Goal: Register for event/course

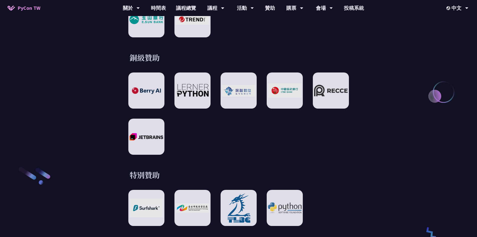
scroll to position [728, 0]
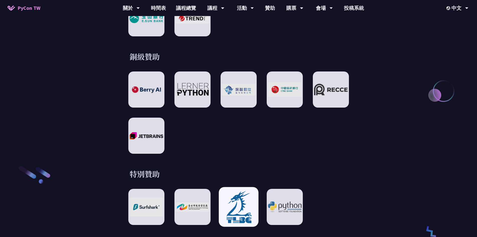
click at [247, 203] on img at bounding box center [238, 207] width 37 height 34
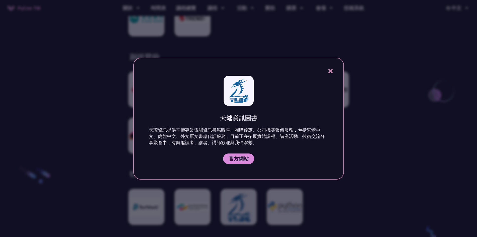
click at [331, 69] on icon at bounding box center [331, 71] width 6 height 6
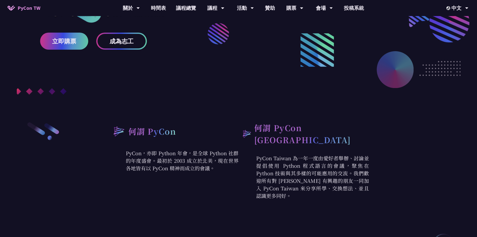
scroll to position [25, 0]
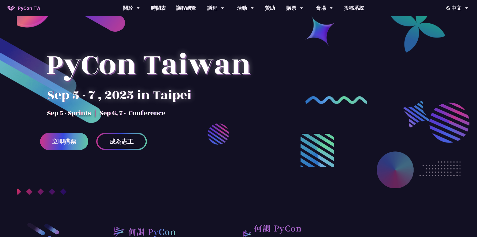
drag, startPoint x: 152, startPoint y: 96, endPoint x: 194, endPoint y: 95, distance: 41.9
click at [194, 95] on div at bounding box center [148, 74] width 217 height 88
click at [193, 95] on div at bounding box center [148, 74] width 217 height 88
click at [73, 142] on span "立即購票" at bounding box center [64, 141] width 24 height 6
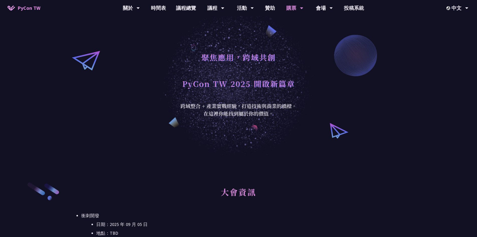
scroll to position [151, 0]
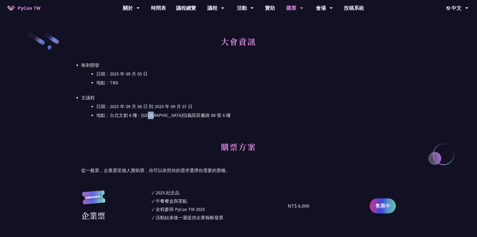
drag, startPoint x: 152, startPoint y: 116, endPoint x: 170, endPoint y: 115, distance: 17.6
click at [164, 116] on li "地點：台北文創 6 樓 - ​[GEOGRAPHIC_DATA]信義區菸廠路 88 號 6 樓" at bounding box center [246, 116] width 300 height 8
drag, startPoint x: 170, startPoint y: 115, endPoint x: 182, endPoint y: 116, distance: 12.3
click at [178, 115] on li "地點：台北文創 6 樓 - ​[GEOGRAPHIC_DATA]信義區菸廠路 88 號 6 樓" at bounding box center [246, 116] width 300 height 8
click at [182, 116] on li "地點：台北文創 6 樓 - ​[GEOGRAPHIC_DATA]信義區菸廠路 88 號 6 樓" at bounding box center [246, 116] width 300 height 8
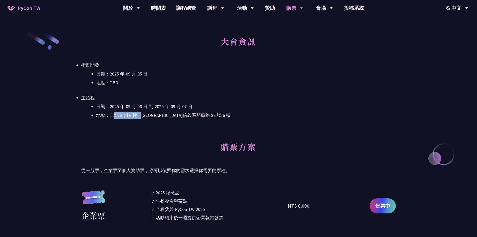
drag, startPoint x: 112, startPoint y: 115, endPoint x: 141, endPoint y: 115, distance: 28.9
click at [141, 115] on li "地點：台北文創 6 樓 - ​[GEOGRAPHIC_DATA]信義區菸廠路 88 號 6 樓" at bounding box center [246, 116] width 300 height 8
click at [187, 116] on li "地點：台北文創 6 樓 - ​[GEOGRAPHIC_DATA]信義區菸廠路 88 號 6 樓" at bounding box center [246, 116] width 300 height 8
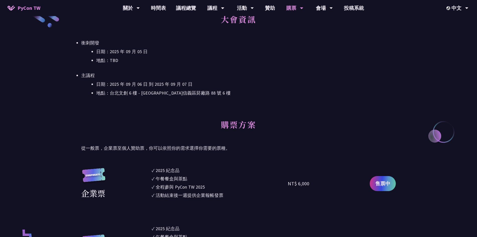
scroll to position [226, 0]
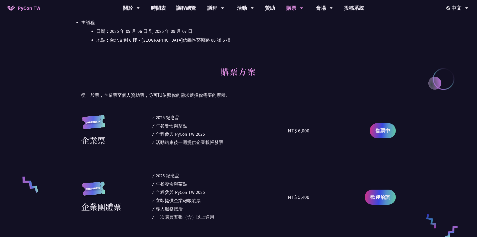
drag, startPoint x: 287, startPoint y: 130, endPoint x: 316, endPoint y: 128, distance: 28.7
click at [316, 128] on div "企業票 ✓ 2025 [PERSON_NAME]✓ 午餐餐盒與茶點 ✓ 全程參與 PyCon TW 2025 ✓ 活動結束後一週提供企業報帳發票 NT$ 6,…" at bounding box center [238, 130] width 315 height 33
click at [164, 117] on div "2025 紀念品" at bounding box center [168, 117] width 24 height 7
drag, startPoint x: 159, startPoint y: 117, endPoint x: 186, endPoint y: 117, distance: 27.1
click at [186, 117] on div "企業票 ✓ 2025 [PERSON_NAME]✓ 午餐餐盒與茶點 ✓ 全程參與 PyCon TW 2025 ✓ 活動結束後一週提供企業報帳發票 NT$ 6,…" at bounding box center [238, 130] width 315 height 33
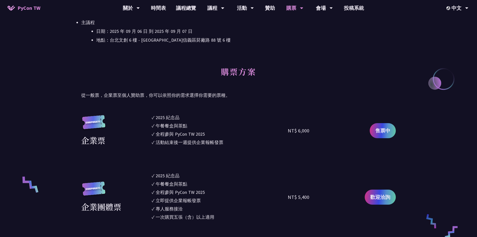
click at [159, 128] on div "午餐餐盒與茶點" at bounding box center [172, 125] width 32 height 7
click at [189, 126] on li "✓ 午餐餐盒與茶點" at bounding box center [220, 125] width 136 height 7
drag, startPoint x: 170, startPoint y: 143, endPoint x: 223, endPoint y: 141, distance: 53.7
click at [223, 141] on div "活動結束後一週提供企業報帳發票" at bounding box center [190, 142] width 68 height 7
click at [222, 142] on div "活動結束後一週提供企業報帳發票" at bounding box center [190, 142] width 68 height 7
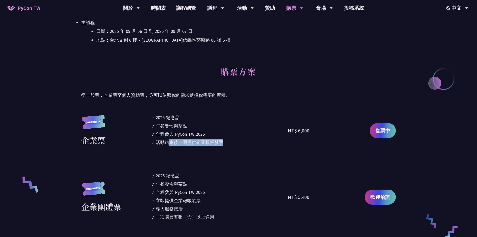
click at [188, 142] on div "活動結束後一週提供企業報帳發票" at bounding box center [190, 142] width 68 height 7
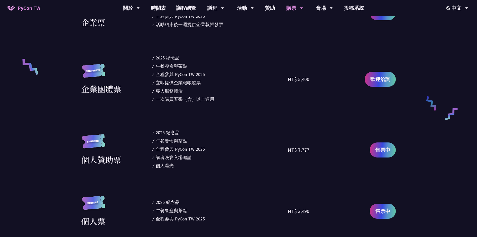
scroll to position [376, 0]
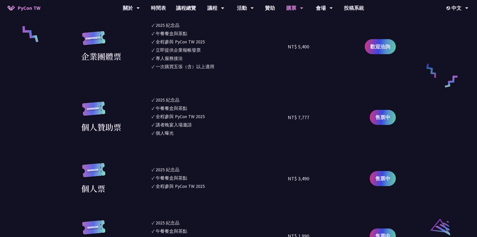
drag, startPoint x: 310, startPoint y: 116, endPoint x: 285, endPoint y: 120, distance: 25.0
click at [285, 120] on div "個人贊助票 ✓ 2025 [PERSON_NAME]✓ 午餐餐盒與茶點 ✓ 全程參與 PyCon TW 2025 ✓ 講者晚宴入場邀請 ✓ 個人曝光 NT$ …" at bounding box center [238, 117] width 315 height 41
click at [299, 178] on div "NT$ 3,490" at bounding box center [299, 179] width 22 height 8
drag, startPoint x: 309, startPoint y: 178, endPoint x: 277, endPoint y: 178, distance: 32.1
click at [277, 178] on div "個人票 ✓ 2025 [PERSON_NAME]✓ 午餐餐盒與茶點 ✓ 全程參與 PyCon TW 2025 NT$ 3,490 售票中" at bounding box center [238, 178] width 315 height 31
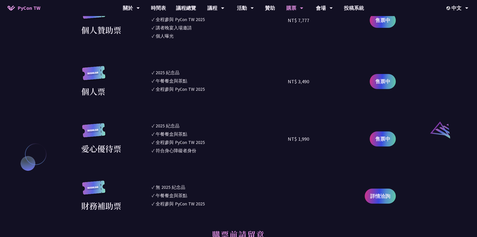
scroll to position [477, 0]
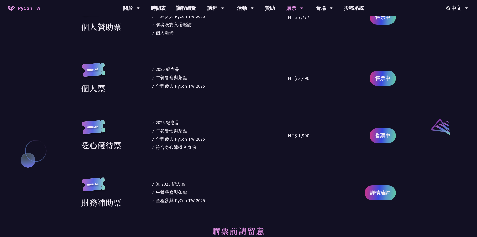
drag, startPoint x: 185, startPoint y: 149, endPoint x: 153, endPoint y: 150, distance: 32.6
click at [153, 150] on li "✓ 符合身心障礙者身份" at bounding box center [220, 147] width 136 height 7
drag, startPoint x: 200, startPoint y: 140, endPoint x: 159, endPoint y: 140, distance: 41.1
click at [160, 140] on li "✓ 全程參與 PyCon TW 2025" at bounding box center [220, 139] width 136 height 7
drag, startPoint x: 316, startPoint y: 77, endPoint x: 274, endPoint y: 77, distance: 41.4
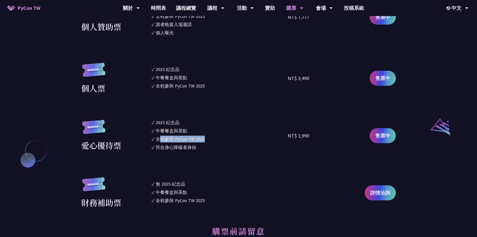
click at [274, 77] on div "個人票 ✓ 2025 [PERSON_NAME]✓ 午餐餐盒與茶點 ✓ 全程參與 PyCon TW 2025 NT$ 3,490 售票中" at bounding box center [238, 78] width 315 height 31
click at [295, 81] on div "NT$ 3,490" at bounding box center [299, 79] width 22 height 8
drag, startPoint x: 314, startPoint y: 78, endPoint x: 292, endPoint y: 78, distance: 21.6
click at [292, 78] on div "NT$ 3,490" at bounding box center [322, 78] width 68 height 31
drag, startPoint x: 156, startPoint y: 85, endPoint x: 211, endPoint y: 86, distance: 54.9
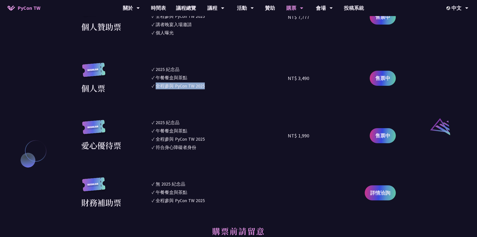
click at [211, 86] on li "✓ 全程參與 PyCon TW 2025" at bounding box center [220, 86] width 136 height 7
drag, startPoint x: 156, startPoint y: 77, endPoint x: 189, endPoint y: 78, distance: 33.1
click at [189, 78] on li "✓ 午餐餐盒與茶點" at bounding box center [220, 77] width 136 height 7
drag, startPoint x: 156, startPoint y: 70, endPoint x: 186, endPoint y: 70, distance: 30.9
click at [186, 70] on li "✓ 2025 [PERSON_NAME]" at bounding box center [220, 69] width 136 height 7
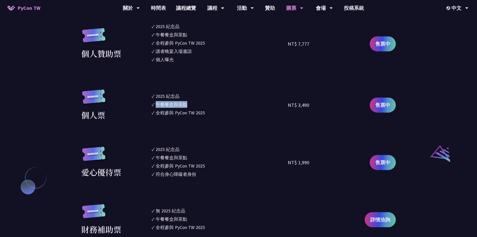
scroll to position [376, 0]
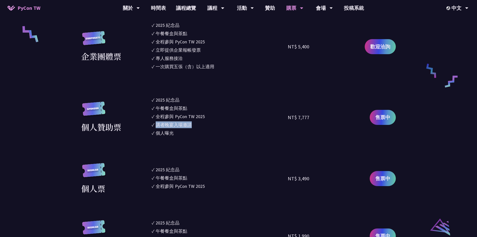
drag, startPoint x: 156, startPoint y: 124, endPoint x: 191, endPoint y: 125, distance: 35.4
click at [191, 125] on li "✓ 講者晚宴入場邀請" at bounding box center [220, 124] width 136 height 7
drag, startPoint x: 156, startPoint y: 133, endPoint x: 169, endPoint y: 132, distance: 13.3
click at [169, 132] on li "✓ 個人曝光" at bounding box center [220, 133] width 136 height 7
click at [173, 132] on div "個人曝光" at bounding box center [165, 133] width 18 height 7
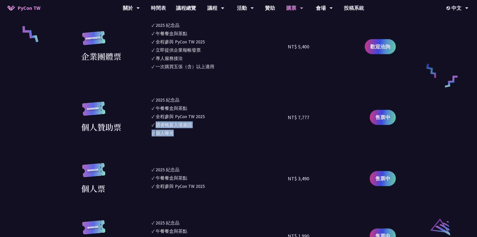
drag, startPoint x: 176, startPoint y: 133, endPoint x: 156, endPoint y: 126, distance: 21.5
click at [156, 126] on ul "✓ 2025 [PERSON_NAME]✓ 午餐餐盒與茶點 ✓ 全程參與 PyCon TW 2025 ✓ 講者晚宴入場邀請 ✓ 個人曝光" at bounding box center [220, 117] width 136 height 41
click at [164, 126] on div "講者晚宴入場邀請" at bounding box center [174, 124] width 36 height 7
click at [177, 134] on li "✓ 個人曝光" at bounding box center [220, 133] width 136 height 7
drag, startPoint x: 169, startPoint y: 131, endPoint x: 153, endPoint y: 124, distance: 17.3
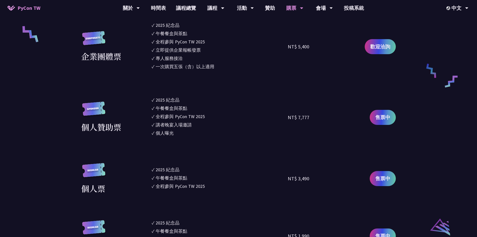
click at [152, 124] on ul "✓ 2025 [PERSON_NAME]✓ 午餐餐盒與茶點 ✓ 全程參與 PyCon TW 2025 ✓ 講者晚宴入場邀請 ✓ 個人曝光" at bounding box center [220, 117] width 136 height 41
click at [303, 117] on div "NT$ 7,777" at bounding box center [299, 118] width 22 height 8
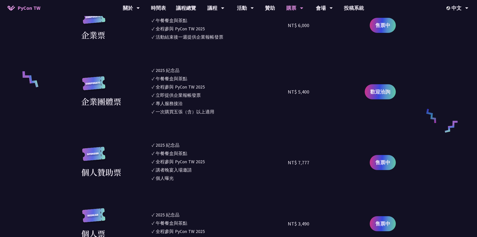
scroll to position [326, 0]
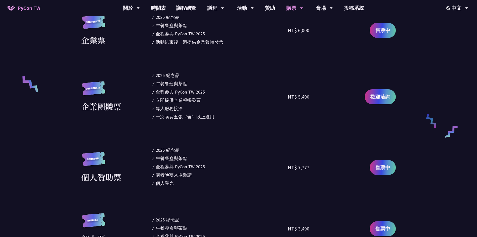
drag, startPoint x: 104, startPoint y: 108, endPoint x: 125, endPoint y: 106, distance: 21.6
click at [125, 106] on div "企業團體票" at bounding box center [115, 96] width 68 height 31
click at [176, 105] on div "專人服務接洽" at bounding box center [169, 108] width 27 height 7
drag, startPoint x: 164, startPoint y: 111, endPoint x: 185, endPoint y: 110, distance: 21.4
click at [185, 110] on li "✓ 專人服務接洽" at bounding box center [220, 108] width 136 height 7
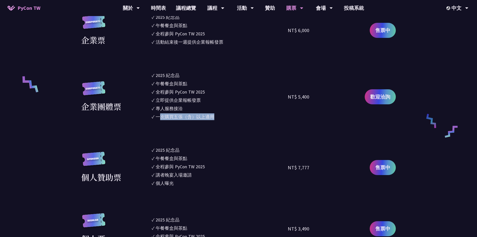
drag, startPoint x: 162, startPoint y: 117, endPoint x: 215, endPoint y: 116, distance: 53.2
click at [214, 116] on div "一次購買五張（含）以上適用" at bounding box center [185, 116] width 59 height 7
click at [217, 118] on li "✓ 一次購買五張（含）以上適用" at bounding box center [220, 116] width 136 height 7
drag, startPoint x: 314, startPoint y: 95, endPoint x: 289, endPoint y: 99, distance: 24.6
click at [289, 99] on div "NT$ 5,400" at bounding box center [322, 97] width 68 height 50
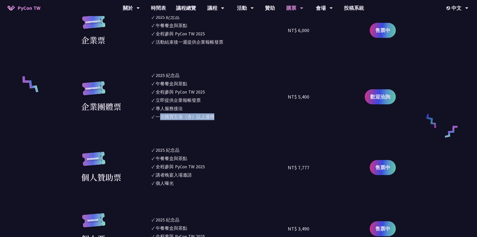
click at [286, 100] on div at bounding box center [286, 100] width 0 height 0
click at [254, 99] on li "✓ 立即提供企業報帳發票" at bounding box center [220, 100] width 136 height 7
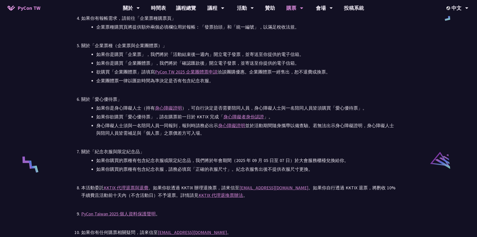
scroll to position [903, 0]
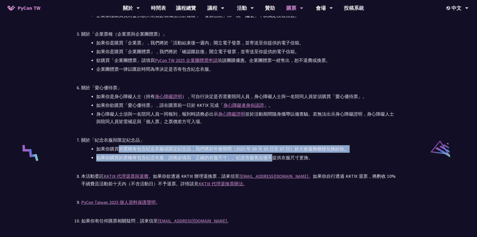
drag, startPoint x: 118, startPoint y: 150, endPoint x: 272, endPoint y: 158, distance: 154.5
click at [272, 158] on ul "如果你購買的票種有包含紀念衣服或限定紀念品，我們將於年會期間（2025 年 09 月 05 日至 07 日）於大會服務櫃檯兌換給你。 如果你購買的票種有包含紀…" at bounding box center [238, 153] width 315 height 16
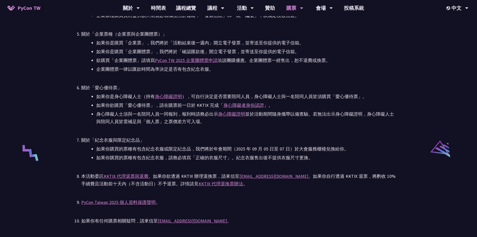
click at [222, 169] on ul "PyCon TW 2025 為公開售票活動。所有參與者（包含講者與籌備人員），均需透過對 PyCon TW 貢獻或付費參與。詳見 Everybody Cont…" at bounding box center [238, 104] width 315 height 315
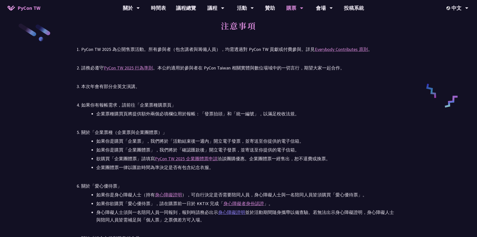
scroll to position [803, 0]
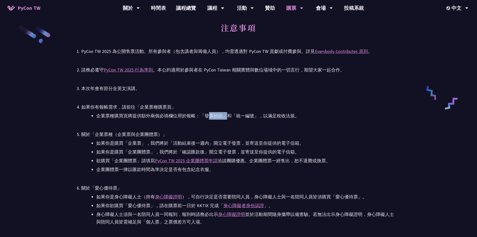
drag, startPoint x: 205, startPoint y: 116, endPoint x: 226, endPoint y: 116, distance: 20.6
click at [226, 116] on li "企業票種購買頁將提供額外兩個必填欄位用於報帳：「發票抬頭」和「統一編號」，以滿足稅收法規。" at bounding box center [246, 116] width 300 height 8
drag, startPoint x: 232, startPoint y: 117, endPoint x: 255, endPoint y: 117, distance: 23.3
click at [255, 117] on li "企業票種購買頁將提供額外兩個必填欄位用於報帳：「發票抬頭」和「統一編號」，以滿足稅收法規。" at bounding box center [246, 116] width 300 height 8
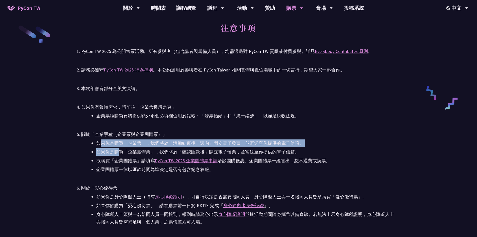
drag, startPoint x: 101, startPoint y: 144, endPoint x: 119, endPoint y: 152, distance: 20.4
click at [119, 152] on ul "如果你是購買「企業票」，我們將於「活動結束後一週內」開立電子發票，並寄送至你提供的電子信箱。 如果你是購買「企業團體票」，我們將於「確認匯款後」開立電子發票，…" at bounding box center [238, 156] width 315 height 34
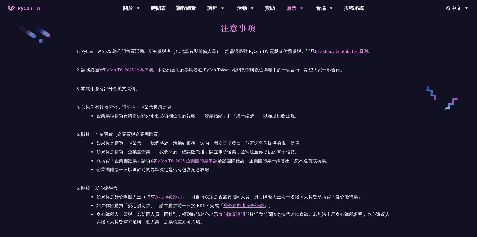
click at [110, 198] on li "如果你是身心障礙人士（持有 身心障礙證明 ），可自行決定是否需要陪同人員，身心障礙人士與一名陪同人員皆須購買「愛心優待票」。" at bounding box center [246, 197] width 300 height 8
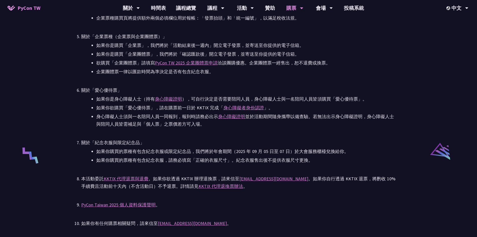
scroll to position [903, 0]
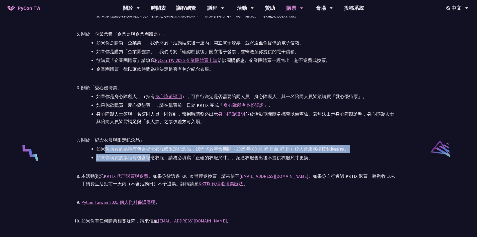
drag, startPoint x: 108, startPoint y: 149, endPoint x: 151, endPoint y: 154, distance: 43.1
click at [151, 154] on ul "如果你購買的票種有包含紀念衣服或限定紀念品，我們將於年會期間（2025 年 09 月 05 日至 07 日）於大會服務櫃檯兌換給你。 如果你購買的票種有包含紀…" at bounding box center [238, 153] width 315 height 16
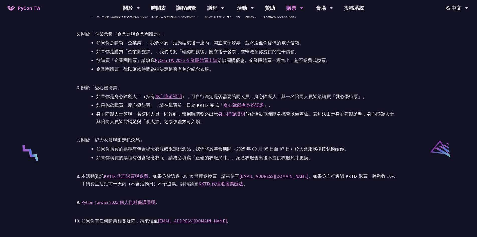
click at [171, 164] on ul "PyCon TW 2025 為公開售票活動。所有參與者（包含講者與籌備人員），均需透過對 PyCon TW 貢獻或付費參與。詳見 Everybody Cont…" at bounding box center [238, 104] width 315 height 315
drag, startPoint x: 169, startPoint y: 177, endPoint x: 268, endPoint y: 175, distance: 98.9
click at [212, 174] on div "本活動委託 KKTIX 代理退票與退費 。如果你欲透過 KKTIX 辦理退換票，請來信至 [EMAIL_ADDRESS][DOMAIN_NAME] 。如果你自…" at bounding box center [238, 180] width 315 height 15
drag, startPoint x: 308, startPoint y: 175, endPoint x: 333, endPoint y: 176, distance: 24.9
click at [333, 176] on div "本活動委託 KKTIX 代理退票與退費 。如果你欲透過 KKTIX 辦理退換票，請來信至 [EMAIL_ADDRESS][DOMAIN_NAME] 。如果你自…" at bounding box center [238, 180] width 315 height 15
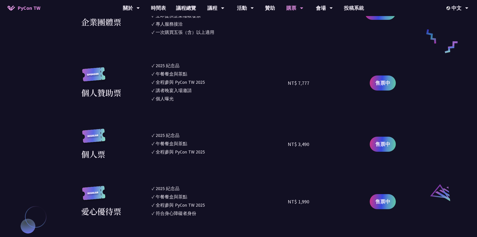
scroll to position [410, 0]
drag, startPoint x: 164, startPoint y: 66, endPoint x: 182, endPoint y: 66, distance: 18.3
click at [182, 66] on li "✓ 2025 [PERSON_NAME]" at bounding box center [220, 65] width 136 height 7
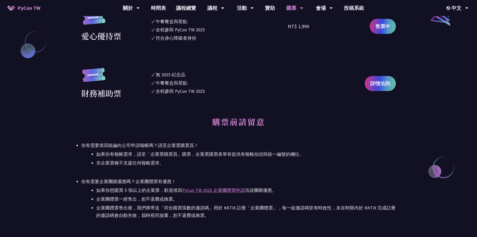
scroll to position [461, 0]
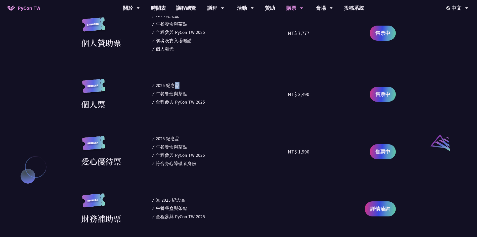
drag, startPoint x: 182, startPoint y: 83, endPoint x: 176, endPoint y: 85, distance: 6.2
click at [176, 85] on li "✓ 2025 [PERSON_NAME]" at bounding box center [220, 85] width 136 height 7
drag, startPoint x: 155, startPoint y: 94, endPoint x: 189, endPoint y: 95, distance: 33.6
click at [189, 95] on li "✓ 午餐餐盒與茶點" at bounding box center [220, 93] width 136 height 7
click at [193, 94] on li "✓ 午餐餐盒與茶點" at bounding box center [220, 93] width 136 height 7
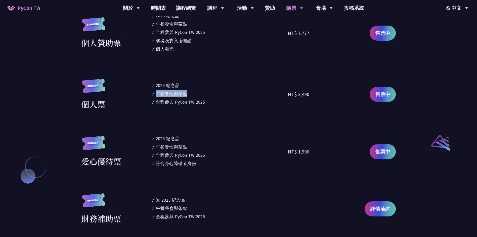
drag, startPoint x: 172, startPoint y: 94, endPoint x: 157, endPoint y: 95, distance: 15.1
click at [157, 95] on li "✓ 午餐餐盒與茶點" at bounding box center [220, 93] width 136 height 7
click at [191, 95] on li "✓ 午餐餐盒與茶點" at bounding box center [220, 93] width 136 height 7
drag, startPoint x: 194, startPoint y: 94, endPoint x: 157, endPoint y: 96, distance: 36.9
click at [151, 97] on div "個人票 ✓ 2025 [PERSON_NAME]✓ 午餐餐盒與茶點 ✓ 全程參與 PyCon TW 2025 NT$ 3,490 售票中" at bounding box center [238, 94] width 315 height 31
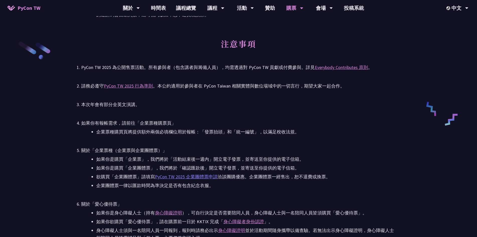
scroll to position [912, 0]
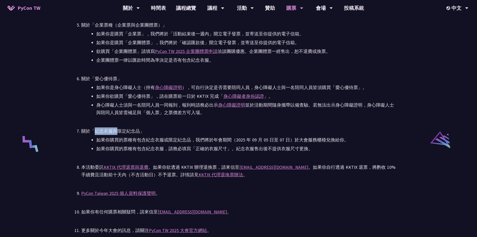
drag, startPoint x: 95, startPoint y: 132, endPoint x: 116, endPoint y: 132, distance: 21.3
click at [116, 132] on div "關於「紀念衣服與限定紀念品」" at bounding box center [238, 131] width 315 height 8
click at [124, 131] on div "關於「紀念衣服與限定紀念品」" at bounding box center [238, 131] width 315 height 8
drag, startPoint x: 93, startPoint y: 131, endPoint x: 108, endPoint y: 131, distance: 15.3
click at [108, 131] on div "關於「紀念衣服與限定紀念品」" at bounding box center [238, 131] width 315 height 8
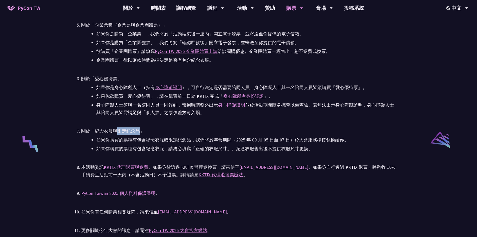
drag, startPoint x: 119, startPoint y: 131, endPoint x: 138, endPoint y: 131, distance: 19.8
click at [138, 131] on div "關於「紀念衣服與限定紀念品」" at bounding box center [238, 131] width 315 height 8
click at [146, 143] on li "如果你購買的票種有包含紀念衣服或限定紀念品，我們將於年會期間（2025 年 09 月 05 日至 07 日）於大會服務櫃檯兌換給你。" at bounding box center [246, 140] width 300 height 8
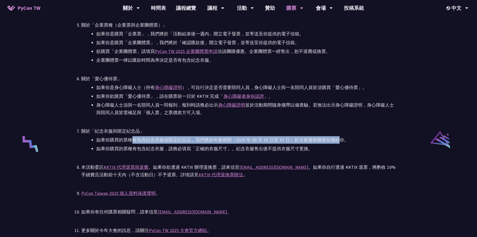
drag, startPoint x: 142, startPoint y: 140, endPoint x: 341, endPoint y: 139, distance: 198.7
click at [341, 139] on li "如果你購買的票種有包含紀念衣服或限定紀念品，我們將於年會期間（2025 年 09 月 05 日至 07 日）於大會服務櫃檯兌換給你。" at bounding box center [246, 140] width 300 height 8
click at [338, 139] on li "如果你購買的票種有包含紀念衣服或限定紀念品，我們將於年會期間（2025 年 09 月 05 日至 07 日）於大會服務櫃檯兌換給你。" at bounding box center [246, 140] width 300 height 8
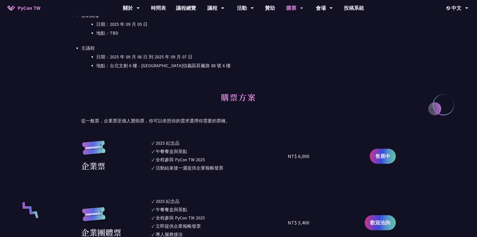
scroll to position [251, 0]
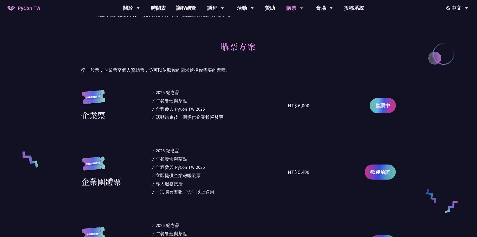
click at [384, 102] on span "售票中" at bounding box center [383, 106] width 15 height 8
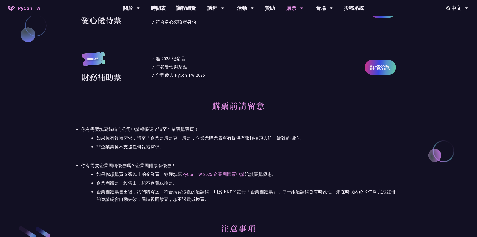
scroll to position [552, 0]
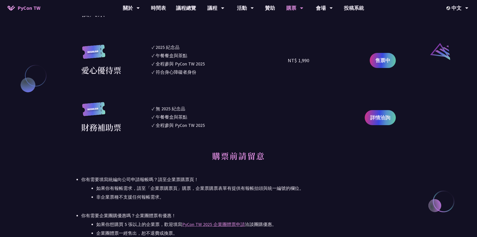
drag, startPoint x: 84, startPoint y: 129, endPoint x: 143, endPoint y: 128, distance: 59.0
click at [112, 131] on div "財務補助票" at bounding box center [101, 127] width 40 height 12
click at [172, 116] on div "午餐餐盒與茶點" at bounding box center [172, 117] width 32 height 7
click at [390, 116] on span "詳情洽詢" at bounding box center [381, 118] width 20 height 8
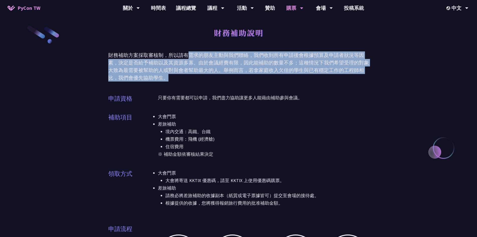
drag, startPoint x: 194, startPoint y: 57, endPoint x: 313, endPoint y: 77, distance: 120.5
click at [313, 77] on div "財務補助方案採取審核制，所以請有需求的朋友主動與我們聯絡，我們收到所有申請後會根據預算及申請者狀況等因素，決定是否給予補助以及其資源多寡。由於會議經費有限，因…" at bounding box center [238, 66] width 261 height 30
click at [180, 75] on div "財務補助方案採取審核制，所以請有需求的朋友主動與我們聯絡，我們收到所有申請後會根據預算及申請者狀況等因素，決定是否給予補助以及其資源多寡。由於會議經費有限，因…" at bounding box center [238, 66] width 261 height 30
click at [265, 68] on div "財務補助方案採取審核制，所以請有需求的朋友主動與我們聯絡，我們收到所有申請後會根據預算及申請者狀況等因素，決定是否給予補助以及其資源多寡。由於會議經費有限，因…" at bounding box center [238, 66] width 261 height 30
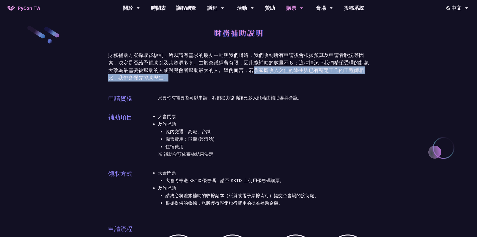
drag, startPoint x: 256, startPoint y: 70, endPoint x: 312, endPoint y: 75, distance: 56.9
click at [312, 75] on div "財務補助方案採取審核制，所以請有需求的朋友主動與我們聯絡，我們收到所有申請後會根據預算及申請者狀況等因素，決定是否給予補助以及其資源多寡。由於會議經費有限，因…" at bounding box center [238, 66] width 261 height 30
click at [128, 81] on div "財務補助方案採取審核制，所以請有需求的朋友主動與我們聯絡，我們收到所有申請後會根據預算及申請者狀況等因素，決定是否給予補助以及其資源多寡。由於會議經費有限，因…" at bounding box center [238, 66] width 261 height 30
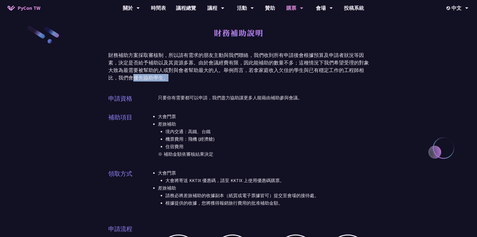
drag, startPoint x: 135, startPoint y: 79, endPoint x: 168, endPoint y: 78, distance: 32.9
click at [168, 78] on div "財務補助方案採取審核制，所以請有需求的朋友主動與我們聯絡，我們收到所有申請後會根據預算及申請者狀況等因素，決定是否給予補助以及其資源多寡。由於會議經費有限，因…" at bounding box center [238, 66] width 261 height 30
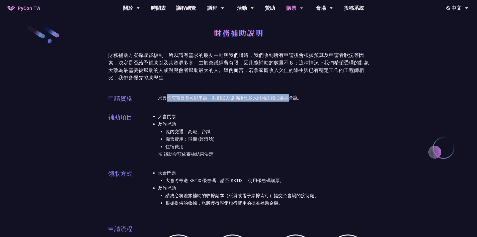
drag, startPoint x: 168, startPoint y: 99, endPoint x: 289, endPoint y: 98, distance: 120.7
click at [289, 98] on p "只要你有需要都可以申請，我們盡力協助讓更多人能藉由補助參與會議。" at bounding box center [263, 98] width 211 height 8
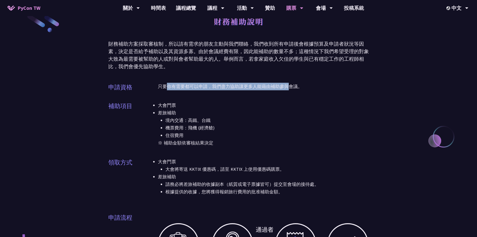
scroll to position [50, 0]
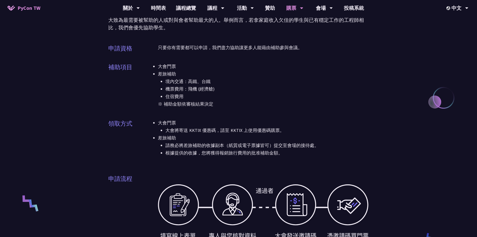
click at [117, 67] on p "補助項目" at bounding box center [120, 67] width 24 height 9
drag, startPoint x: 158, startPoint y: 67, endPoint x: 178, endPoint y: 66, distance: 19.6
click at [178, 66] on li "大會門票" at bounding box center [263, 67] width 211 height 8
drag, startPoint x: 160, startPoint y: 76, endPoint x: 193, endPoint y: 97, distance: 39.5
click at [193, 97] on li "差旅補助 境內交通：高鐵、台鐵 機票費用：飛機 (經濟艙) 住宿費用" at bounding box center [263, 85] width 211 height 30
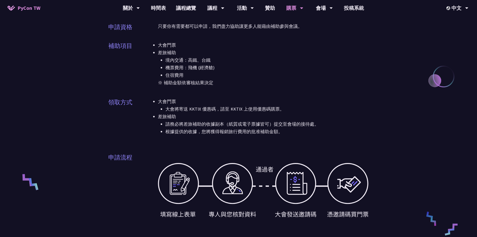
scroll to position [151, 0]
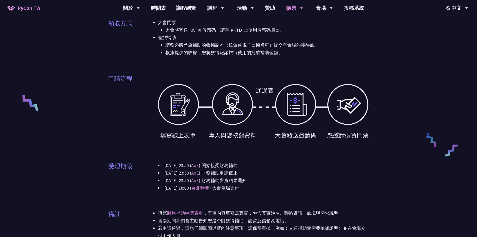
drag, startPoint x: 211, startPoint y: 135, endPoint x: 251, endPoint y: 135, distance: 39.9
click at [251, 135] on div at bounding box center [263, 111] width 211 height 65
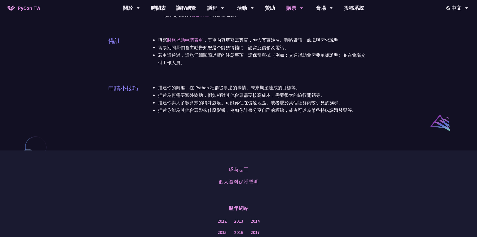
scroll to position [351, 0]
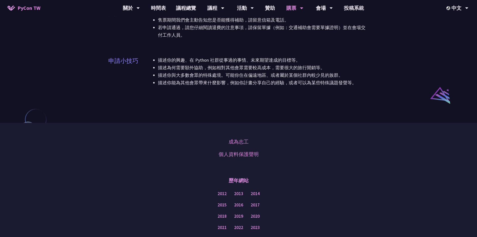
drag, startPoint x: 167, startPoint y: 61, endPoint x: 382, endPoint y: 84, distance: 215.5
click at [328, 84] on li "描述你能為其他會眾帶來什麼影響，例如你計畫分享自己的經驗，或者可以為某些特殊議題發聲等。" at bounding box center [263, 83] width 211 height 8
drag, startPoint x: 168, startPoint y: 83, endPoint x: 319, endPoint y: 86, distance: 151.1
click at [319, 86] on li "描述你能為其他會眾帶來什麼影響，例如你計畫分享自己的經驗，或者可以為某些特殊議題發聲等。" at bounding box center [263, 83] width 211 height 8
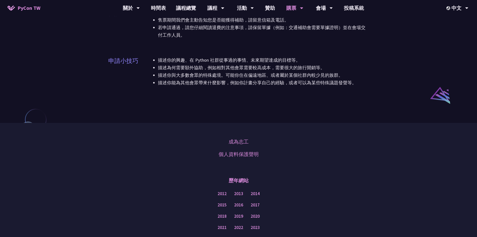
drag, startPoint x: 153, startPoint y: 61, endPoint x: 357, endPoint y: 82, distance: 205.0
click at [356, 82] on div "申請小技巧 描述你的興趣、在 Python 社群從事過的事情、未來期望達成的目標等。 描述為何需要額外協助，例如相對其他會眾需要較高成本，需要很大的旅行開銷等…" at bounding box center [238, 74] width 261 height 36
click at [349, 81] on li "描述你能為其他會眾帶來什麼影響，例如你計畫分享自己的經驗，或者可以為某些特殊議題發聲等。" at bounding box center [263, 83] width 211 height 8
drag, startPoint x: 174, startPoint y: 66, endPoint x: 329, endPoint y: 66, distance: 154.5
click at [329, 66] on li "描述為何需要額外協助，例如相對其他會眾需要較高成本，需要很大的旅行開銷等。" at bounding box center [263, 68] width 211 height 8
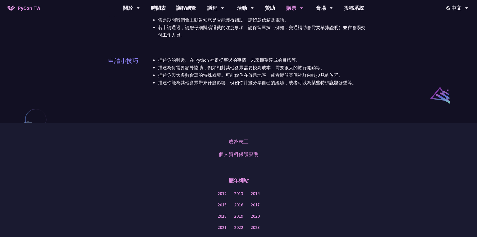
drag, startPoint x: 180, startPoint y: 75, endPoint x: 344, endPoint y: 75, distance: 164.6
click at [344, 75] on li "描述你與大多數會眾的特殊處境。可能你住在偏遠地區、或者屬於某個社群內較少見的族群。" at bounding box center [263, 75] width 211 height 8
click at [245, 74] on li "描述你與大多數會眾的特殊處境。可能你住在偏遠地區、或者屬於某個社群內較少見的族群。" at bounding box center [263, 75] width 211 height 8
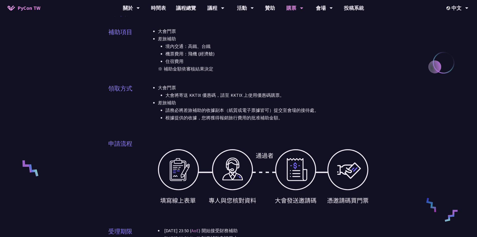
scroll to position [85, 0]
click at [324, 22] on link "會場資訊" at bounding box center [324, 23] width 48 height 12
